Goal: Entertainment & Leisure: Consume media (video, audio)

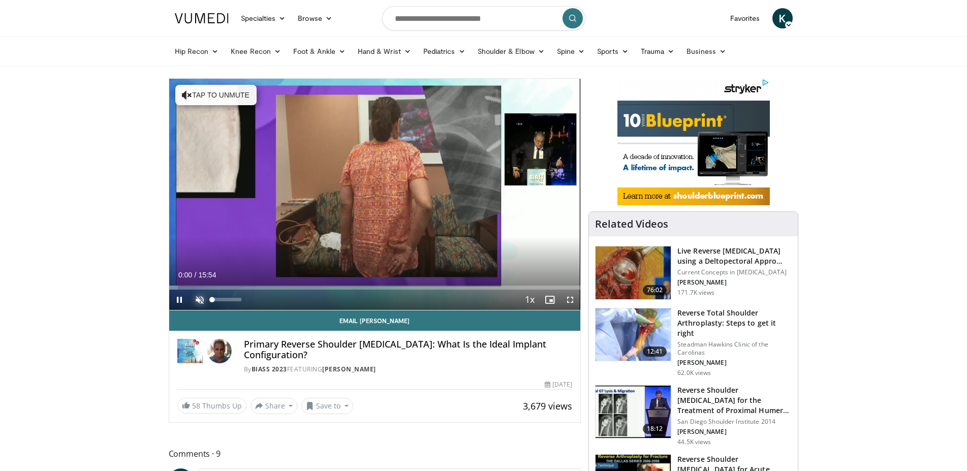
click at [202, 300] on span "Video Player" at bounding box center [200, 300] width 20 height 20
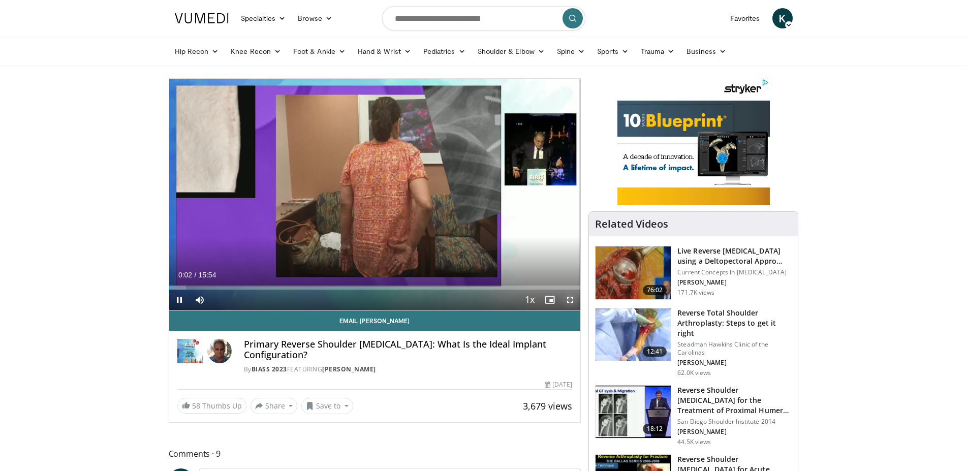
click at [571, 301] on span "Video Player" at bounding box center [570, 300] width 20 height 20
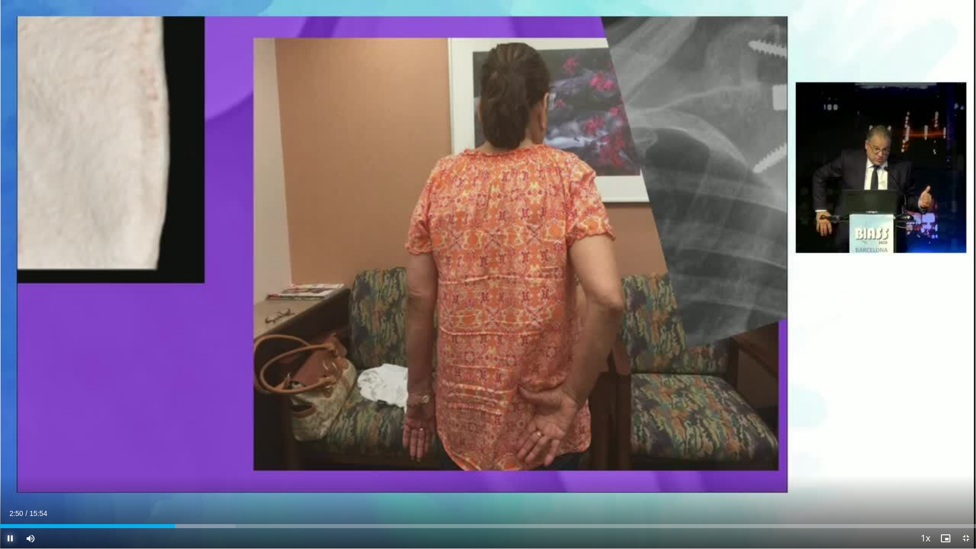
click at [10, 471] on span "Video Player" at bounding box center [10, 538] width 20 height 20
click at [8, 471] on span "Video Player" at bounding box center [10, 538] width 20 height 20
click at [12, 471] on span "Video Player" at bounding box center [10, 538] width 20 height 20
click at [8, 471] on span "Video Player" at bounding box center [10, 538] width 20 height 20
click at [11, 471] on span "Video Player" at bounding box center [10, 538] width 20 height 20
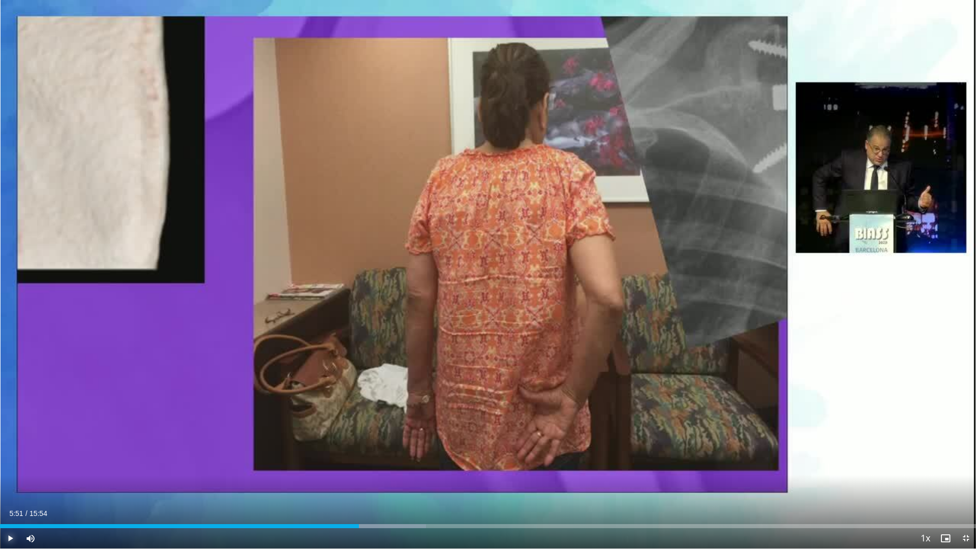
click at [12, 471] on span "Video Player" at bounding box center [10, 538] width 20 height 20
click at [10, 471] on span "Video Player" at bounding box center [10, 538] width 20 height 20
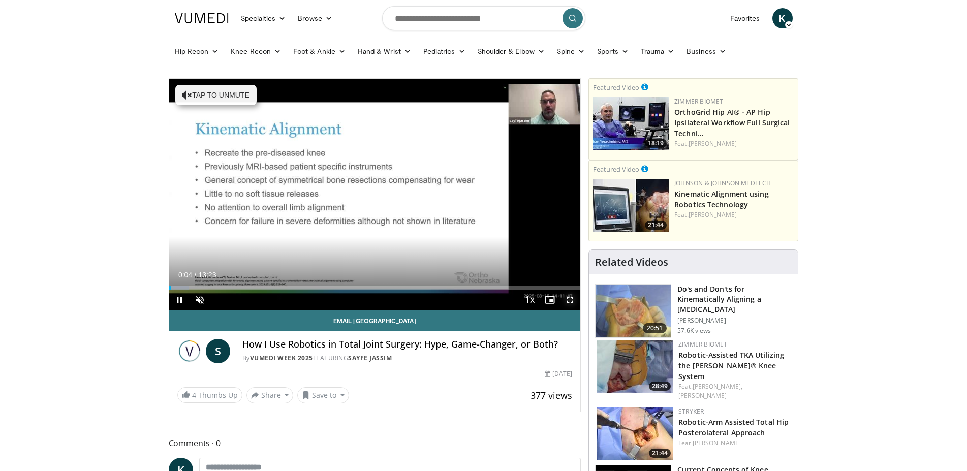
click at [571, 302] on span "Video Player" at bounding box center [570, 300] width 20 height 20
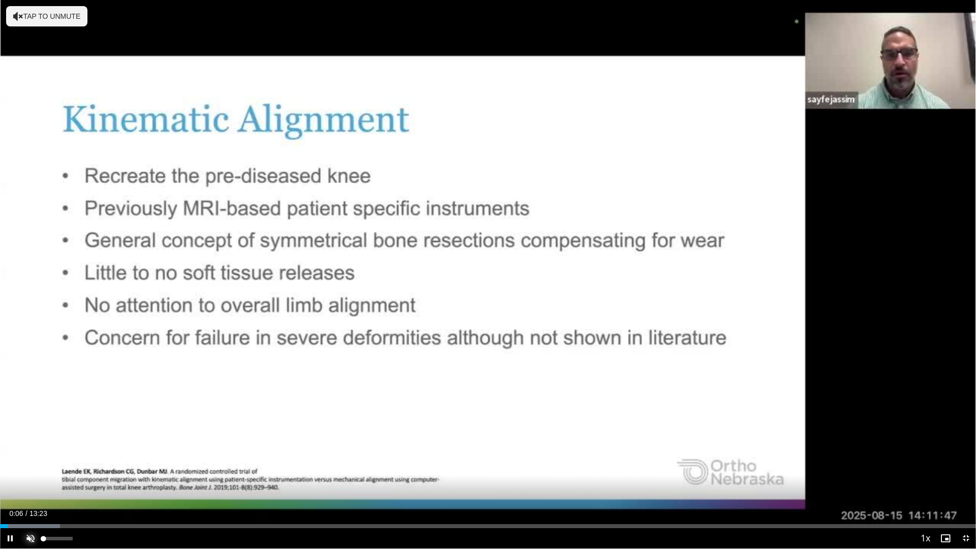
click at [30, 471] on span "Video Player" at bounding box center [30, 538] width 20 height 20
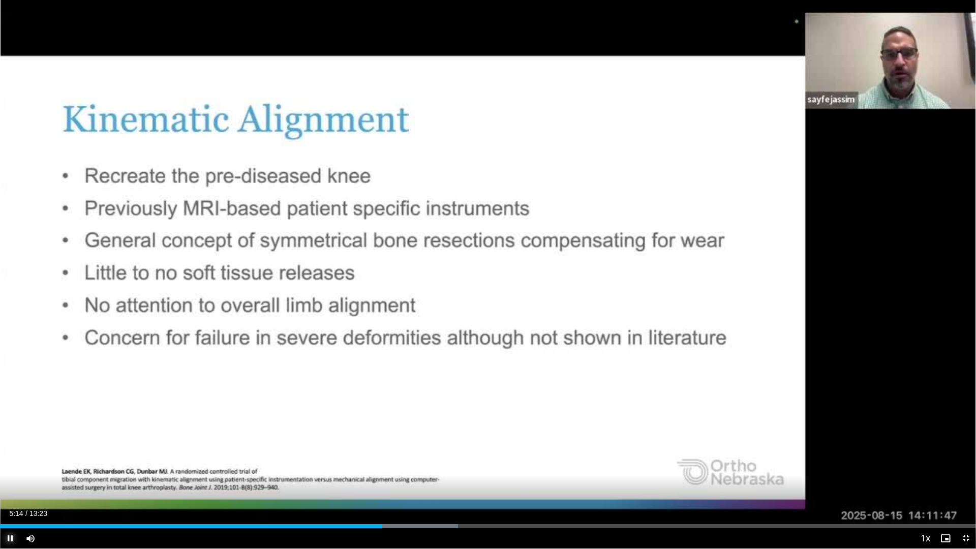
click at [6, 471] on span "Video Player" at bounding box center [10, 538] width 20 height 20
click at [8, 471] on span "Video Player" at bounding box center [10, 538] width 20 height 20
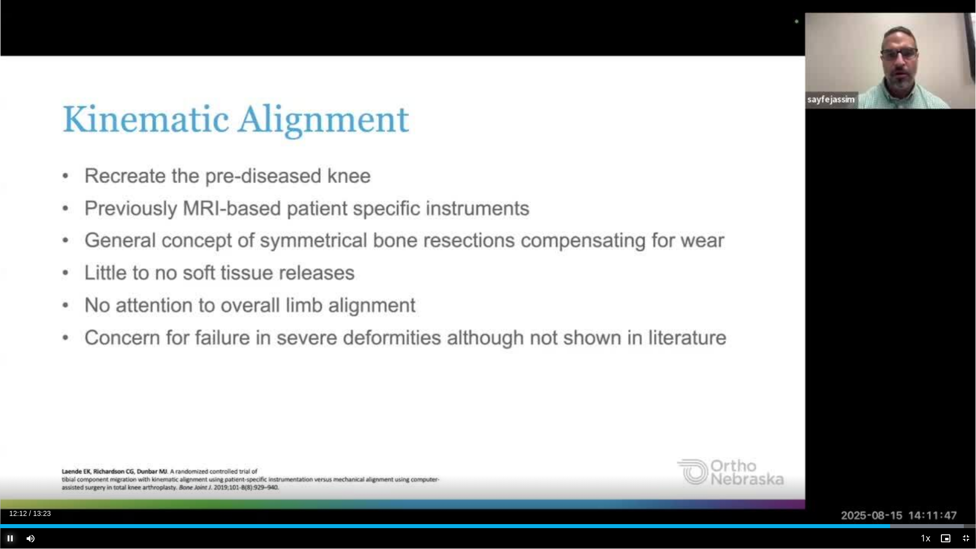
click at [8, 471] on span "Video Player" at bounding box center [10, 538] width 20 height 20
drag, startPoint x: 964, startPoint y: 539, endPoint x: 960, endPoint y: 532, distance: 8.9
click at [963, 471] on span "Video Player" at bounding box center [966, 538] width 20 height 20
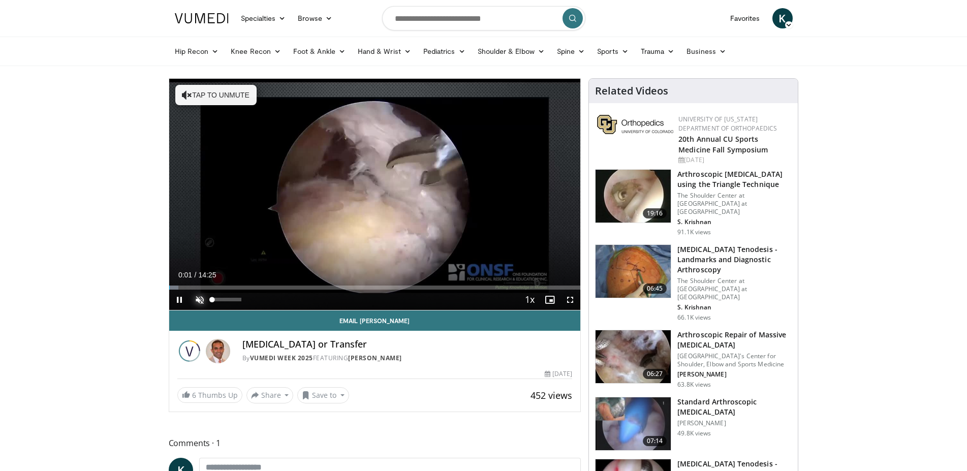
click at [198, 300] on span "Video Player" at bounding box center [200, 300] width 20 height 20
click at [567, 299] on span "Video Player" at bounding box center [570, 300] width 20 height 20
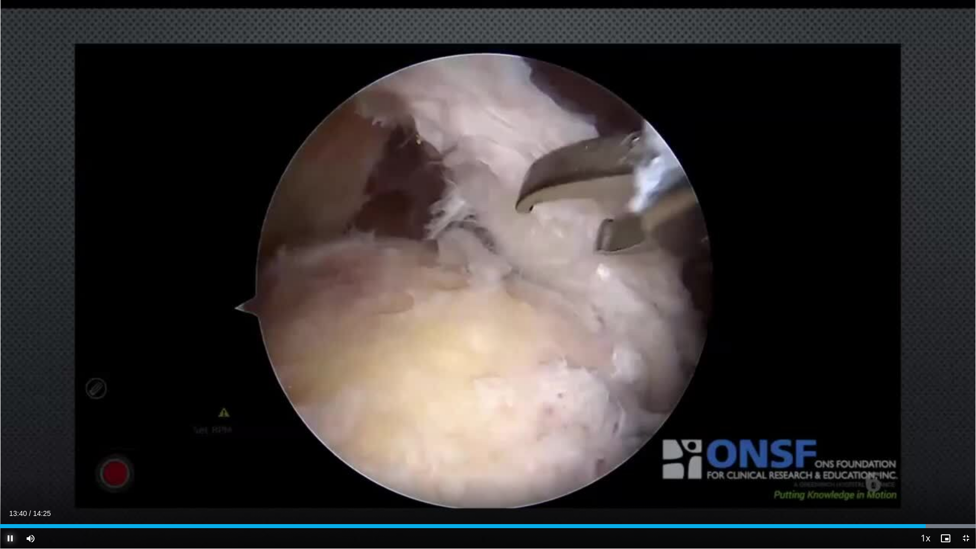
click at [7, 471] on span "Video Player" at bounding box center [10, 538] width 20 height 20
click at [966, 471] on span "Video Player" at bounding box center [966, 538] width 20 height 20
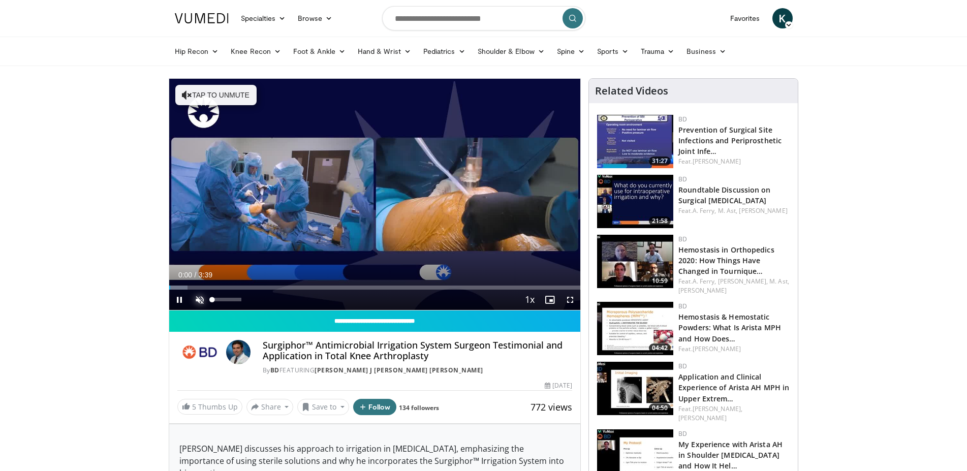
click at [198, 303] on span "Video Player" at bounding box center [200, 300] width 20 height 20
click at [568, 301] on span "Video Player" at bounding box center [570, 300] width 20 height 20
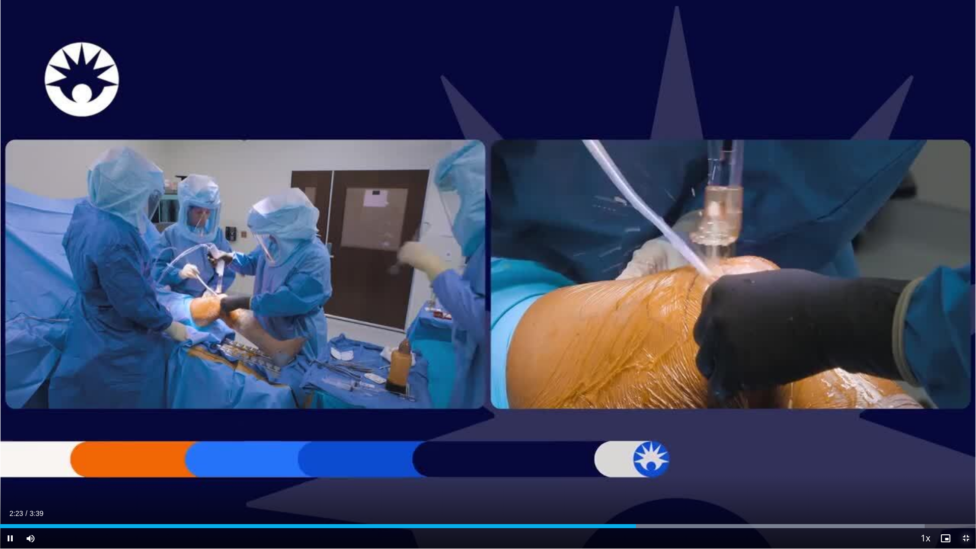
click at [967, 471] on span "Video Player" at bounding box center [966, 538] width 20 height 20
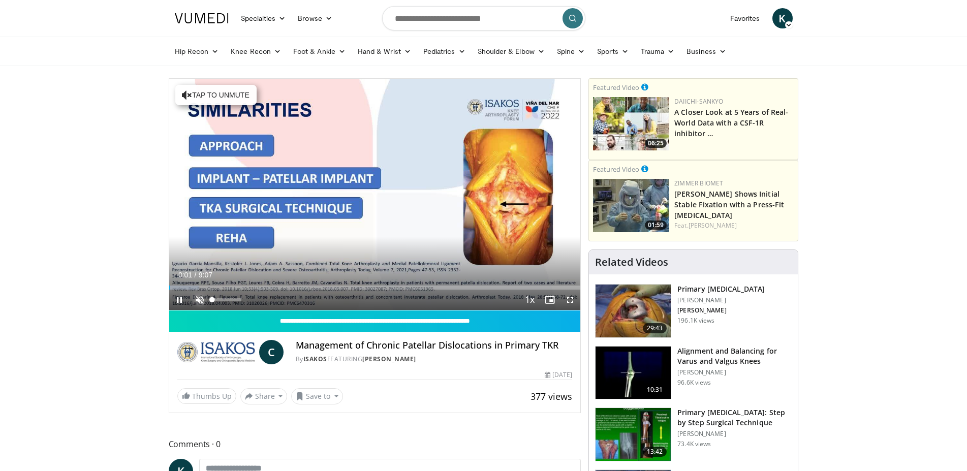
click at [199, 297] on span "Video Player" at bounding box center [200, 300] width 20 height 20
